Goal: Task Accomplishment & Management: Manage account settings

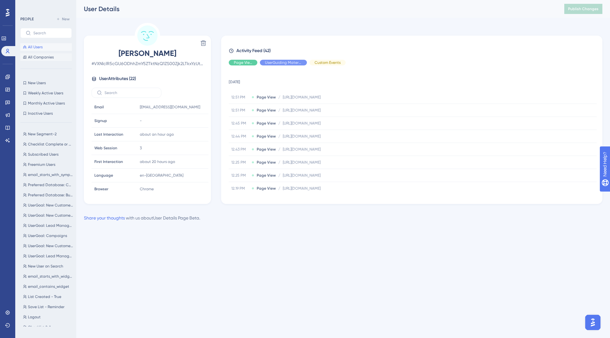
scroll to position [178, 0]
click at [37, 58] on span "All Companies" at bounding box center [41, 57] width 26 height 5
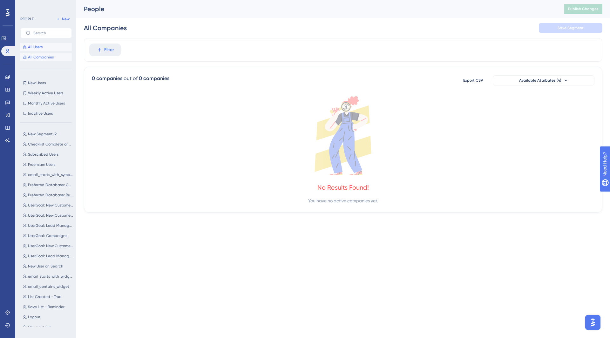
click at [35, 46] on span "All Users" at bounding box center [35, 46] width 15 height 5
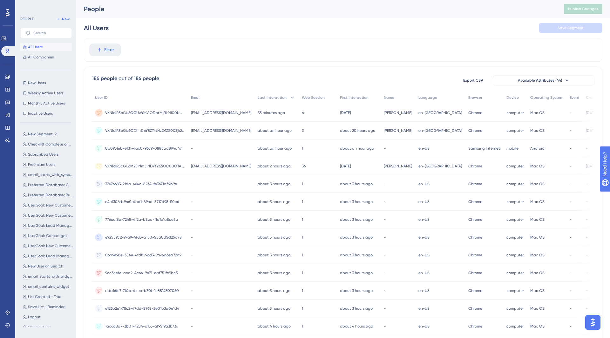
click at [122, 183] on span "32676683-21da-464c-8234-fe3671d39b9e" at bounding box center [141, 183] width 72 height 5
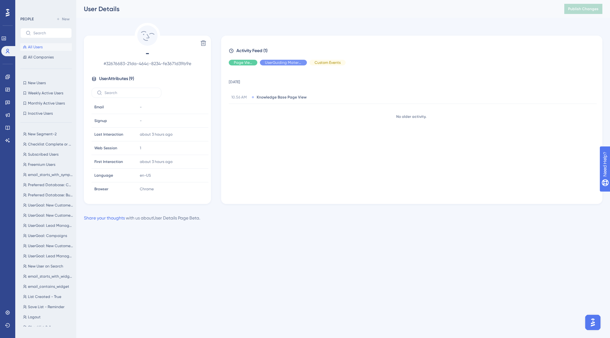
click at [150, 62] on span "# 32676683-21da-464c-8234-fe3671d39b9e" at bounding box center [147, 64] width 112 height 8
drag, startPoint x: 305, startPoint y: 96, endPoint x: 263, endPoint y: 96, distance: 42.2
click at [263, 96] on span "Knowledge Base Page View" at bounding box center [282, 97] width 50 height 5
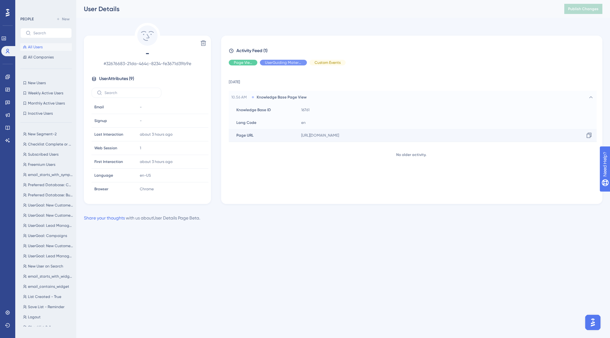
click at [327, 134] on span "[URL][DOMAIN_NAME]" at bounding box center [320, 135] width 38 height 5
click at [588, 135] on icon at bounding box center [589, 135] width 6 height 6
click at [120, 63] on span "# 32676683-21da-464c-8234-fe3671d39b9e" at bounding box center [147, 64] width 112 height 8
drag, startPoint x: 196, startPoint y: 62, endPoint x: 126, endPoint y: 61, distance: 69.9
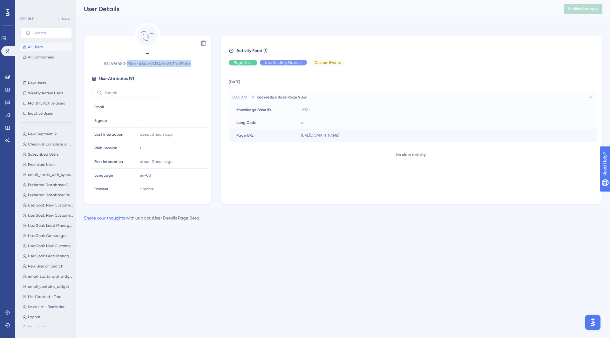
click at [126, 61] on span "# 32676683-21da-464c-8234-fe3671d39b9e" at bounding box center [147, 64] width 112 height 8
click at [110, 61] on span "# 32676683-21da-464c-8234-fe3671d39b9e" at bounding box center [147, 64] width 112 height 8
drag, startPoint x: 108, startPoint y: 64, endPoint x: 195, endPoint y: 64, distance: 86.7
click at [195, 64] on span "# 32676683-21da-464c-8234-fe3671d39b9e" at bounding box center [147, 64] width 112 height 8
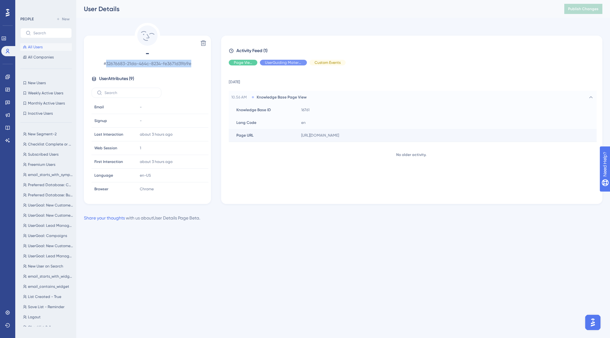
drag, startPoint x: 195, startPoint y: 64, endPoint x: 114, endPoint y: 65, distance: 81.3
click at [114, 65] on span "# 32676683-21da-464c-8234-fe3671d39b9e" at bounding box center [147, 64] width 112 height 8
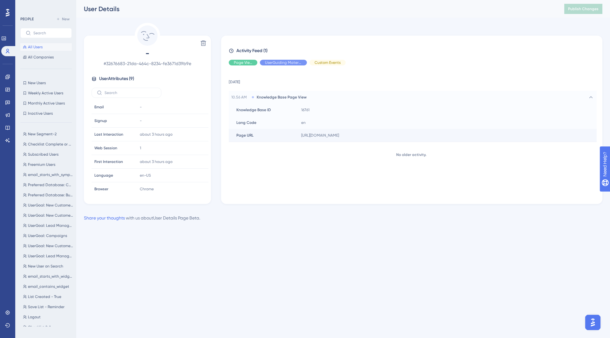
click at [119, 65] on span "# 32676683-21da-464c-8234-fe3671d39b9e" at bounding box center [147, 64] width 112 height 8
click at [33, 45] on span "All Users" at bounding box center [35, 46] width 15 height 5
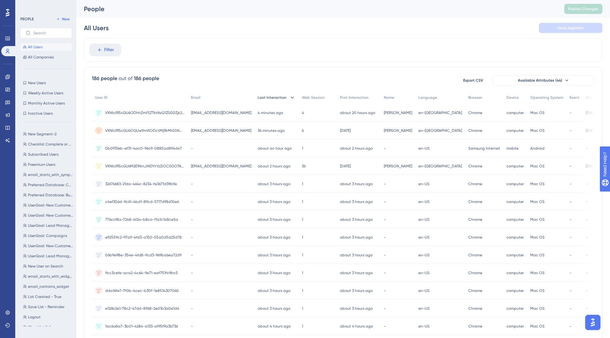
click at [286, 98] on span "Last Interaction" at bounding box center [272, 97] width 29 height 5
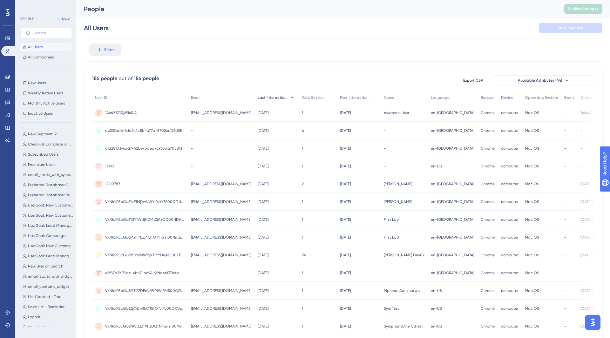
click at [292, 99] on div "Last Interaction" at bounding box center [276, 97] width 44 height 13
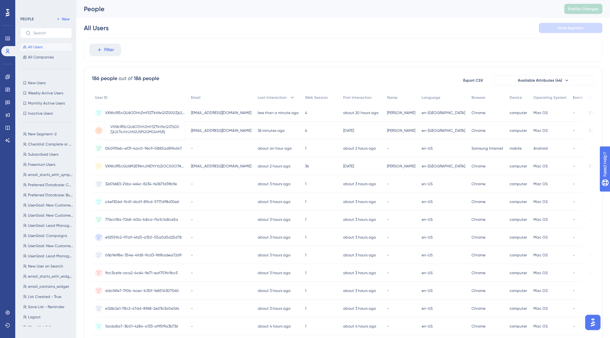
click at [151, 112] on span "VXNlclR5cGU6ODhhZmY5ZTktNzQ1ZS00Zjk2LTkxYzUtN2U5M2I2MGI4MjRj" at bounding box center [144, 112] width 79 height 5
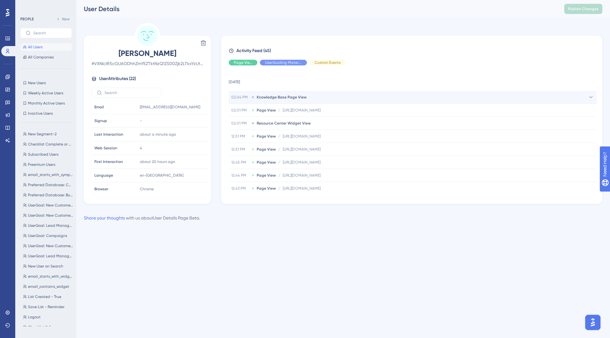
click at [291, 100] on div "02.04 PM Knowledge Base Page View" at bounding box center [413, 97] width 368 height 13
click at [30, 47] on span "All Users" at bounding box center [35, 46] width 15 height 5
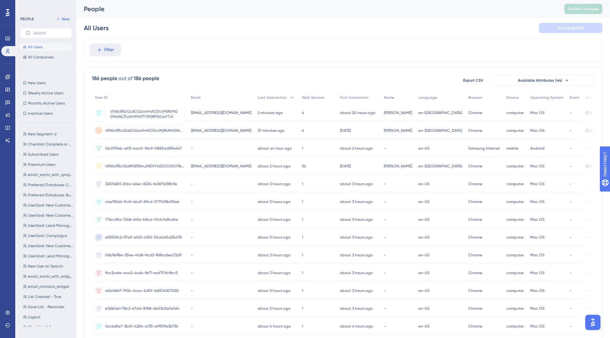
click at [143, 129] on span "VXNlclR5cGU6OGUwYmVlODctMjRkMi00NmNiLTkyNmMtNTY5MjllMWUwYTJk" at bounding box center [144, 130] width 79 height 5
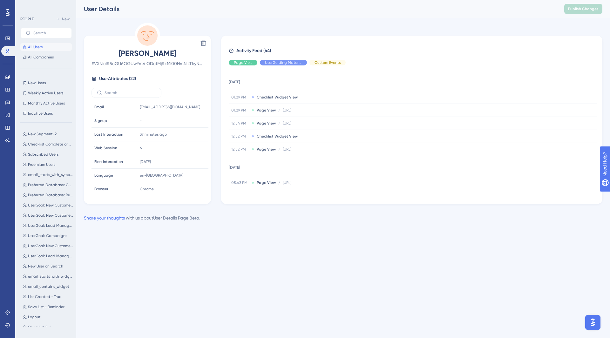
click at [27, 46] on button "All Users" at bounding box center [45, 47] width 51 height 8
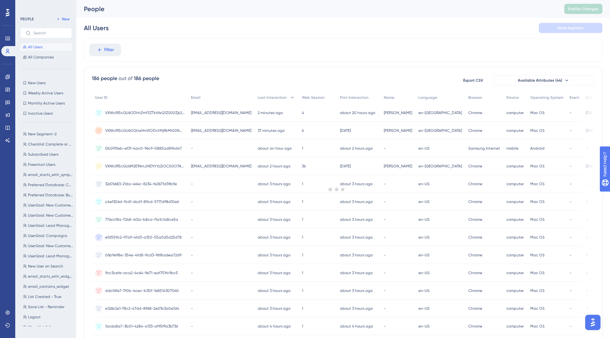
click at [136, 112] on span "VXNlclR5cGU6ODhhZmY5ZTktNzQ1ZS00Zjk2LTkxYzUtN2U5M2I2MGI4MjRj" at bounding box center [144, 112] width 79 height 5
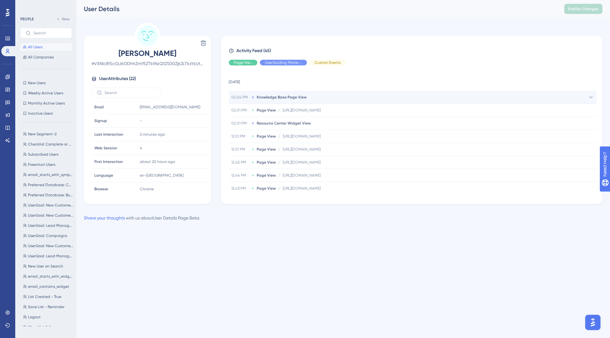
click at [280, 98] on span "Knowledge Base Page View" at bounding box center [282, 97] width 50 height 5
click at [430, 25] on div "Delete [PERSON_NAME] # VXNlclR5cGU6ODhhZmY5ZTktNzQ1ZS00Zjk2LTkxYzUtN2U5M2I2MGI4…" at bounding box center [343, 113] width 518 height 181
